Goal: Entertainment & Leisure: Consume media (video, audio)

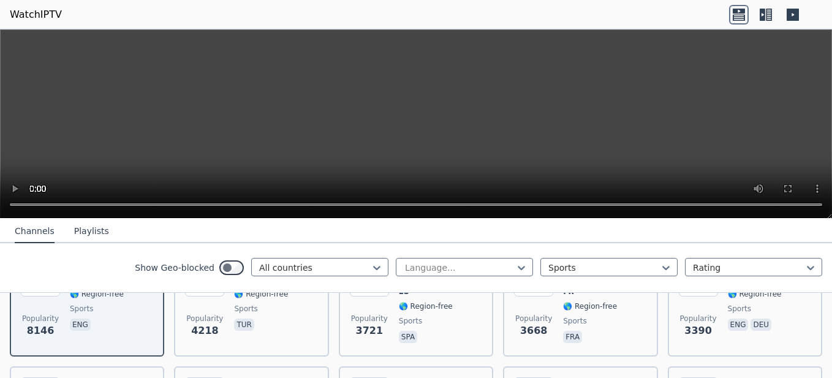
scroll to position [223, 0]
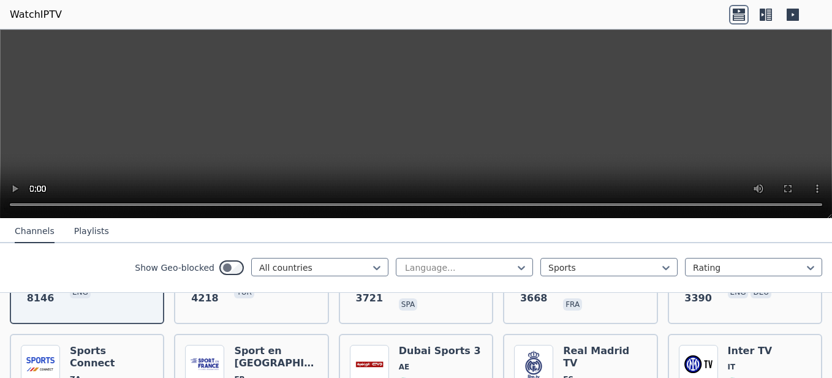
click at [87, 228] on button "Playlists" at bounding box center [91, 231] width 35 height 23
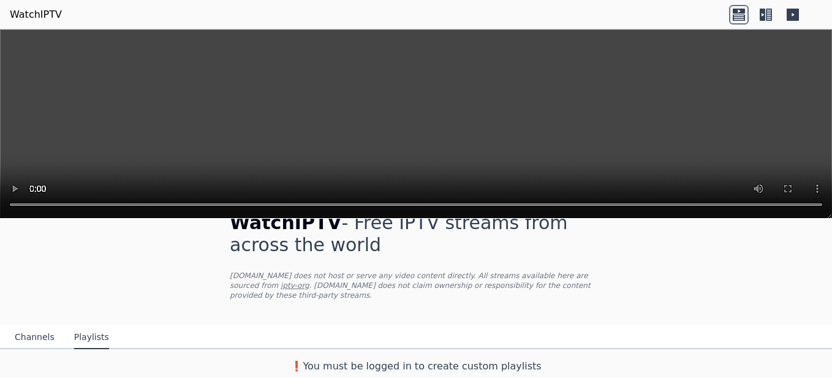
scroll to position [18, 0]
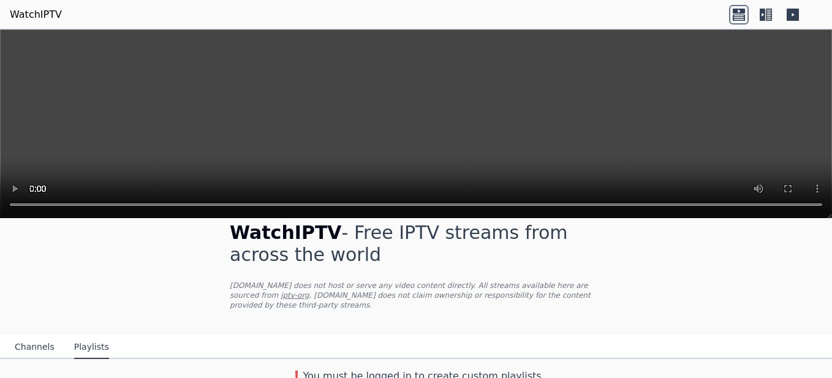
click at [32, 336] on button "Channels" at bounding box center [35, 347] width 40 height 23
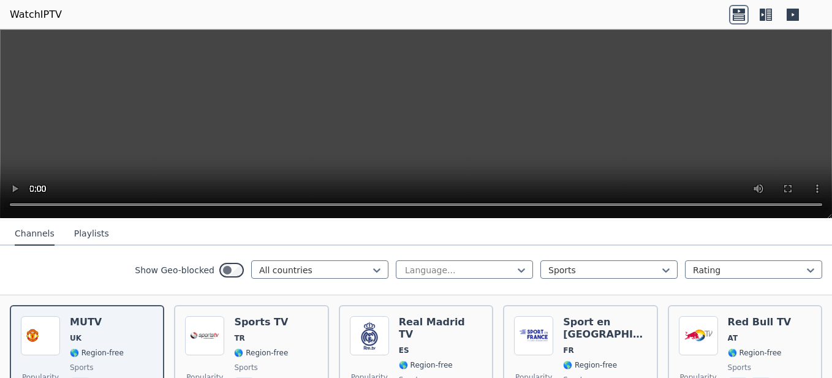
scroll to position [141, 0]
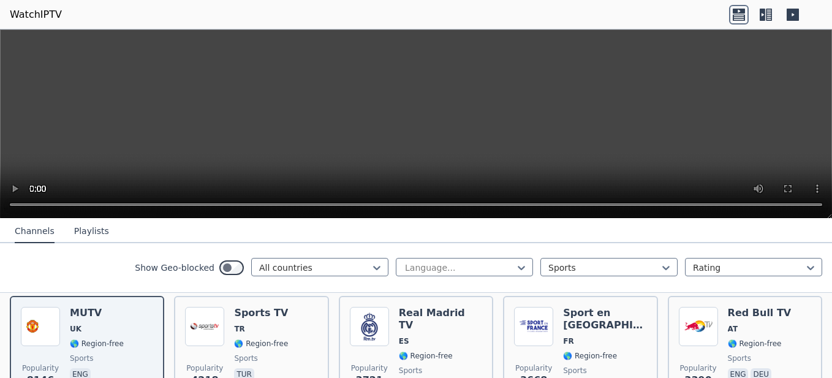
click at [762, 16] on icon at bounding box center [763, 15] width 6 height 12
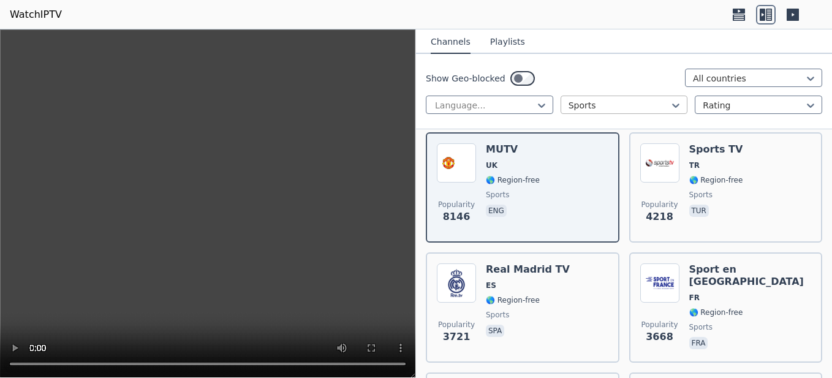
click at [638, 105] on div at bounding box center [620, 105] width 102 height 12
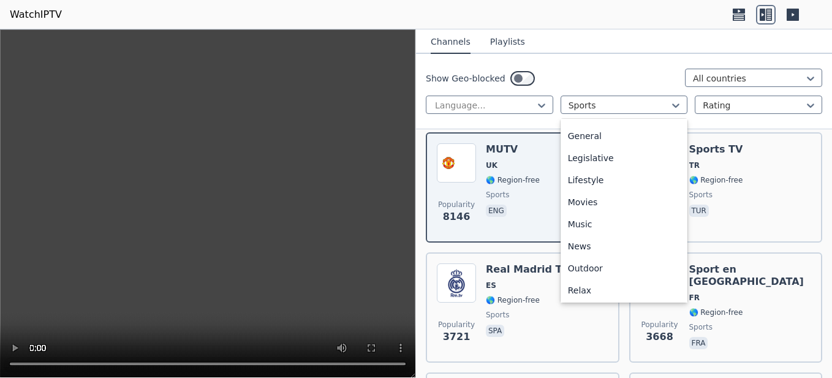
scroll to position [233, 0]
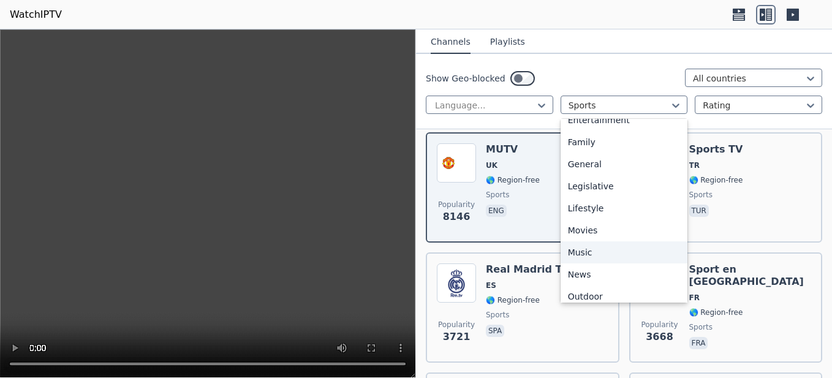
click at [595, 248] on div "Music" at bounding box center [624, 252] width 127 height 22
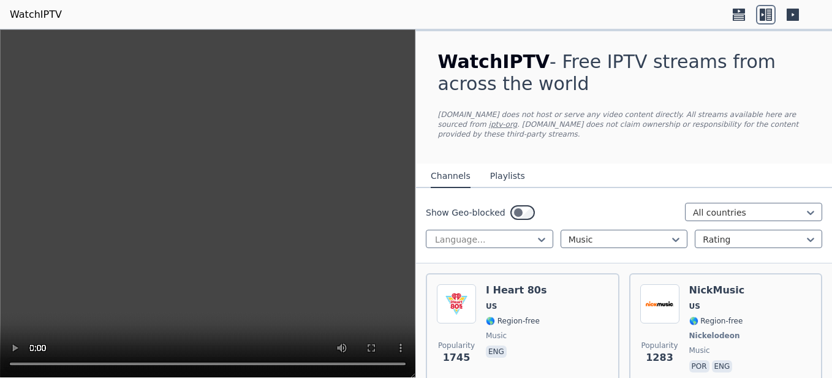
click at [501, 165] on button "Playlists" at bounding box center [507, 176] width 35 height 23
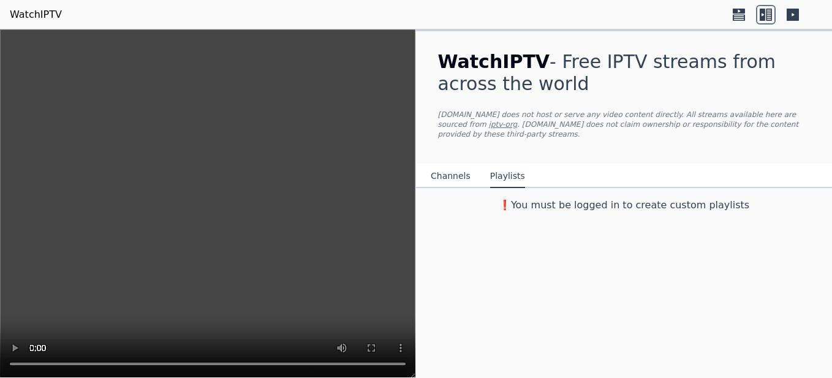
click at [442, 168] on button "Channels" at bounding box center [451, 176] width 40 height 23
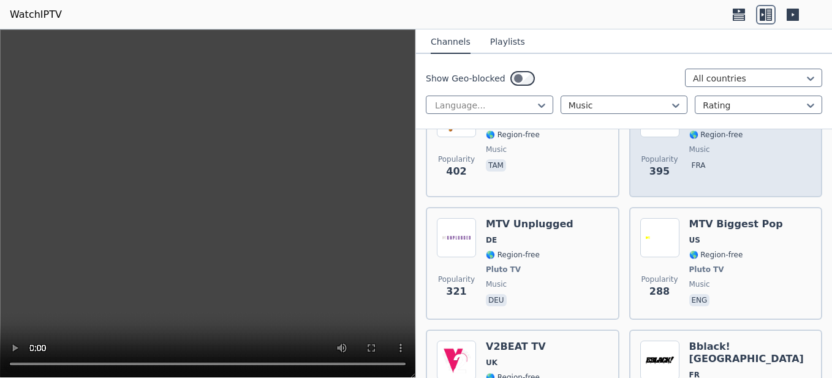
scroll to position [1348, 0]
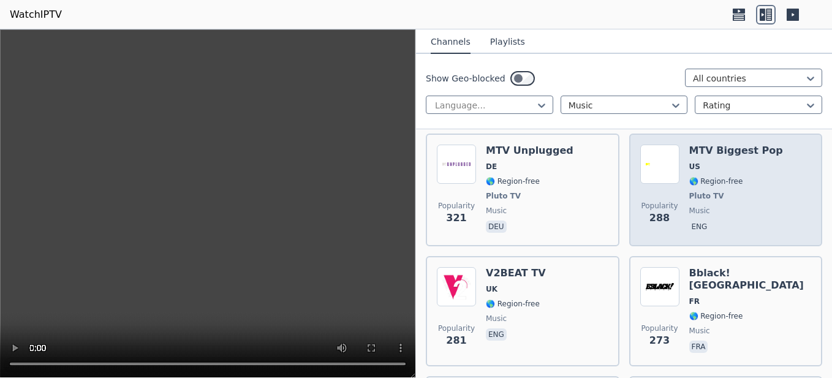
click at [656, 163] on img at bounding box center [659, 164] width 39 height 39
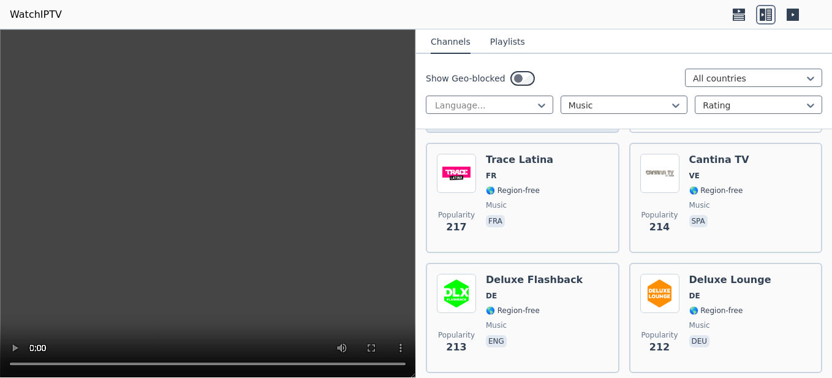
scroll to position [2022, 0]
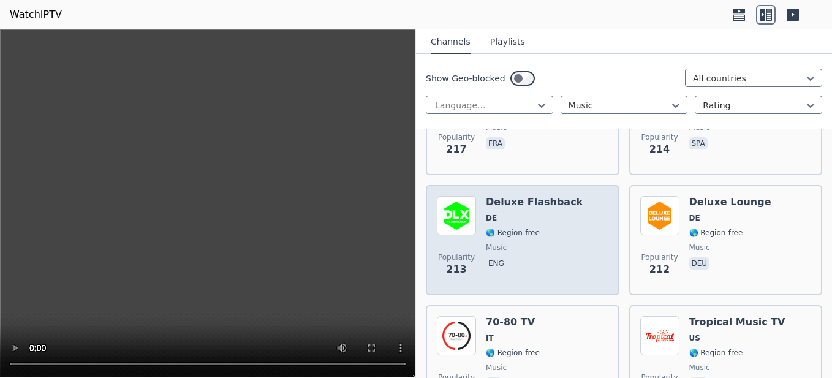
click at [565, 203] on div "Popularity 213 Deluxe Flashback DE 🌎 Region-free music eng" at bounding box center [523, 240] width 172 height 88
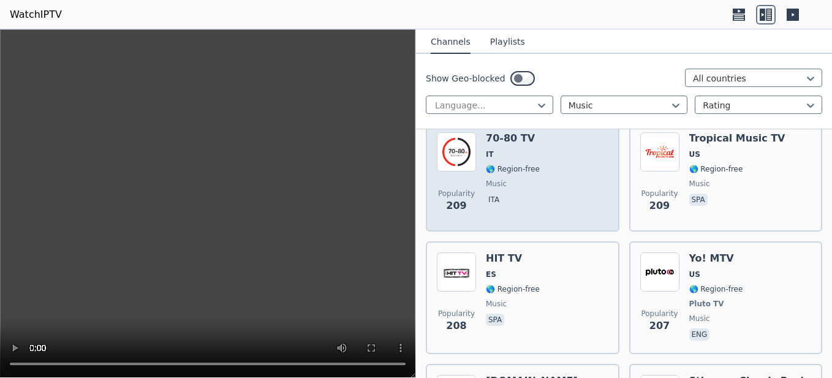
scroll to position [2144, 0]
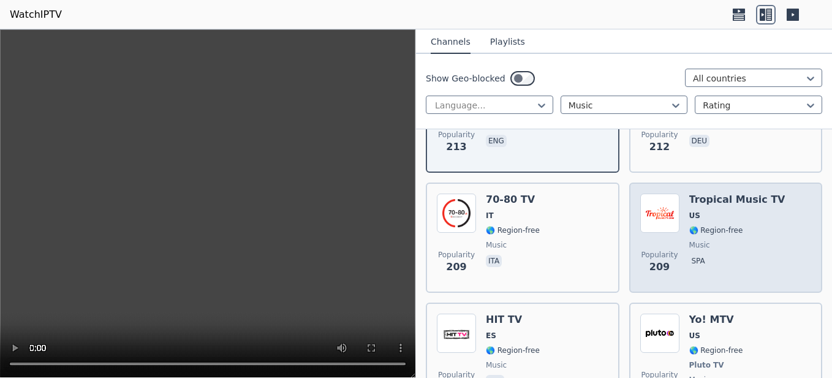
click at [652, 194] on img at bounding box center [659, 213] width 39 height 39
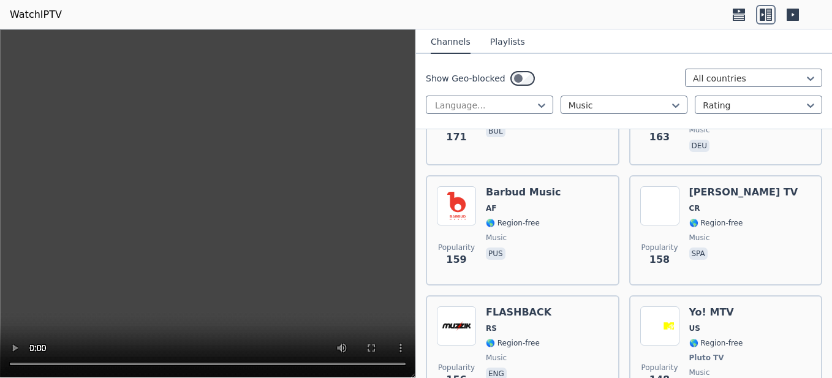
scroll to position [3125, 0]
